Goal: Find specific page/section: Find specific page/section

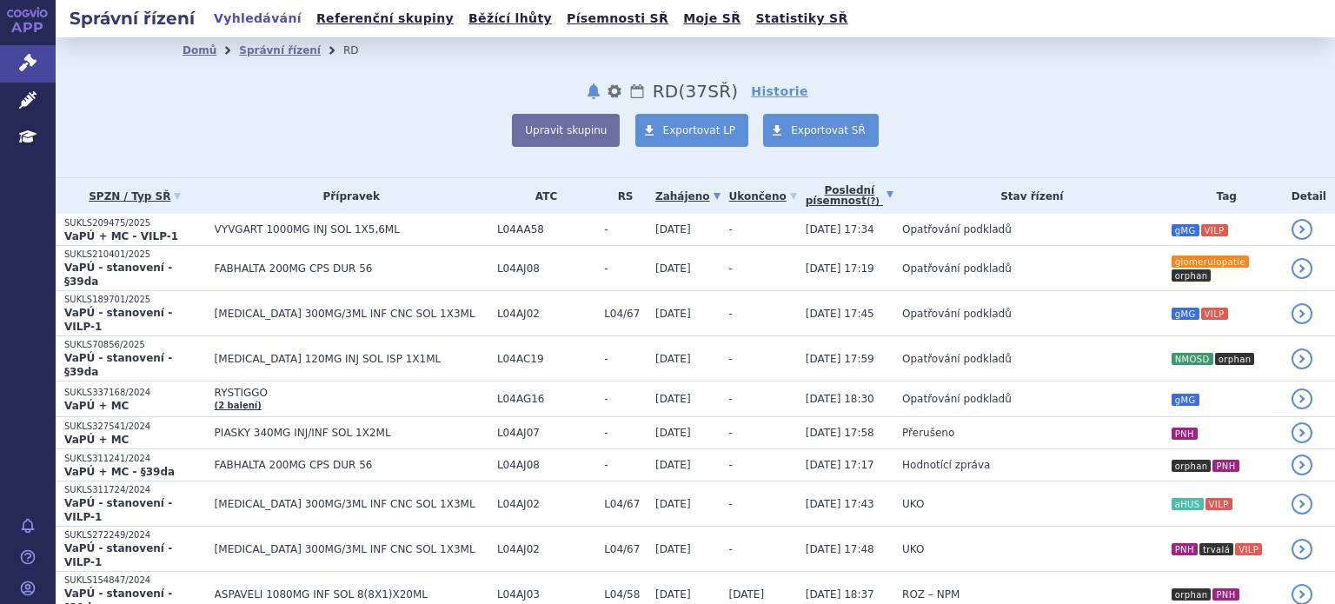
click at [809, 195] on link "Poslední písemnost (?)" at bounding box center [850, 196] width 88 height 36
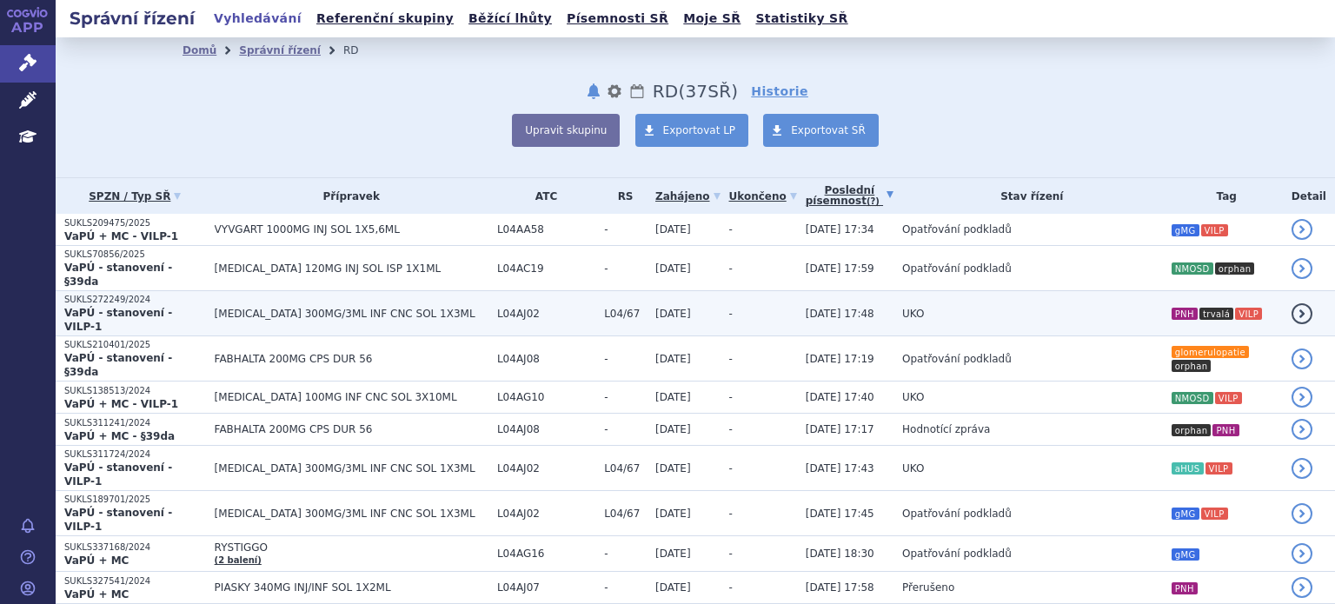
click at [263, 305] on td "[MEDICAL_DATA] 300MG/3ML INF CNC SOL 1X3ML" at bounding box center [347, 313] width 283 height 45
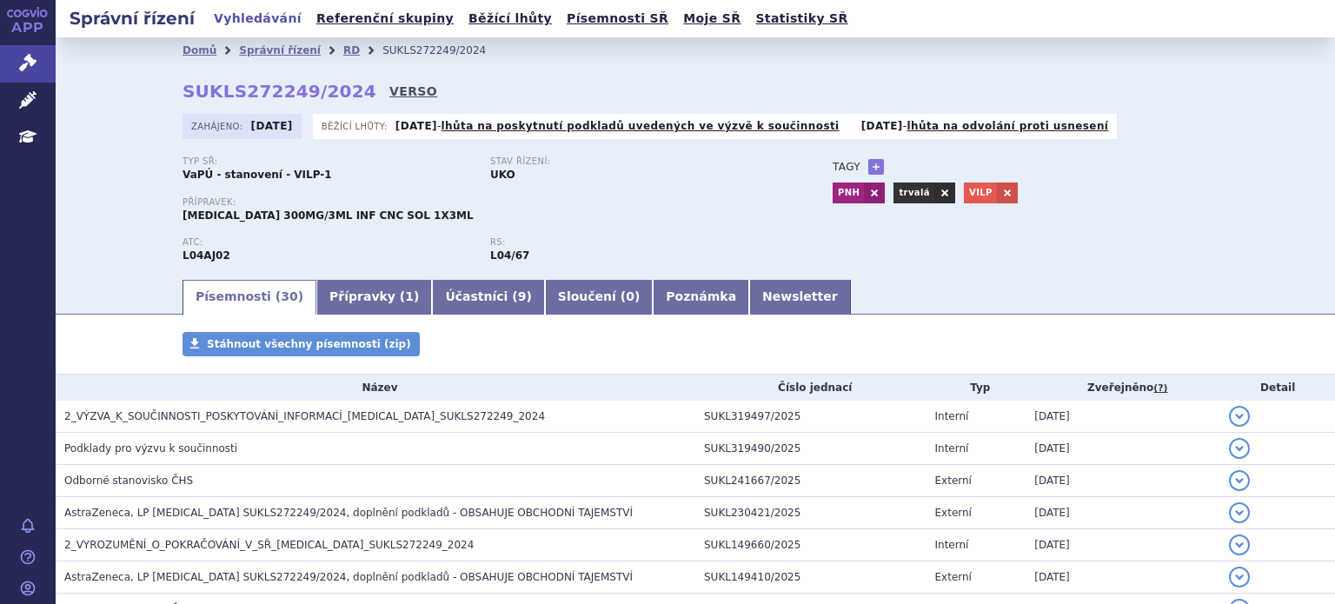
click at [389, 94] on link "VERSO" at bounding box center [413, 91] width 48 height 17
click at [389, 92] on link "VERSO" at bounding box center [413, 91] width 48 height 17
